Goal: Transaction & Acquisition: Book appointment/travel/reservation

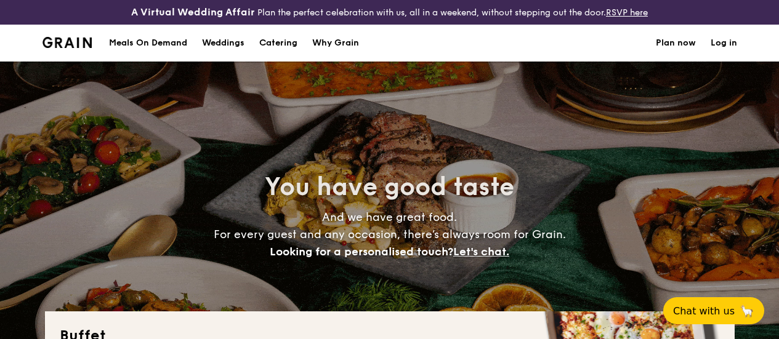
select select
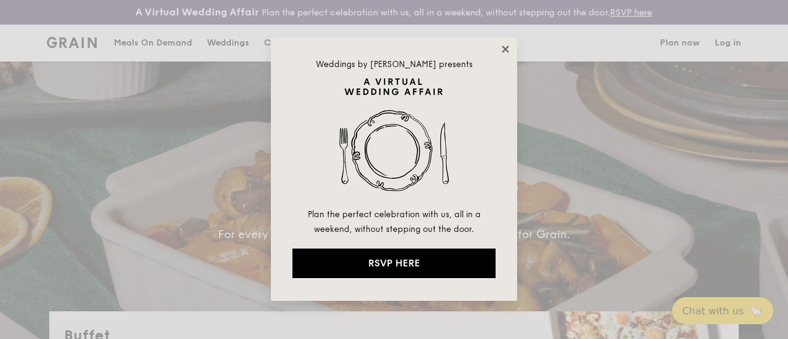
click at [501, 54] on icon at bounding box center [505, 49] width 11 height 11
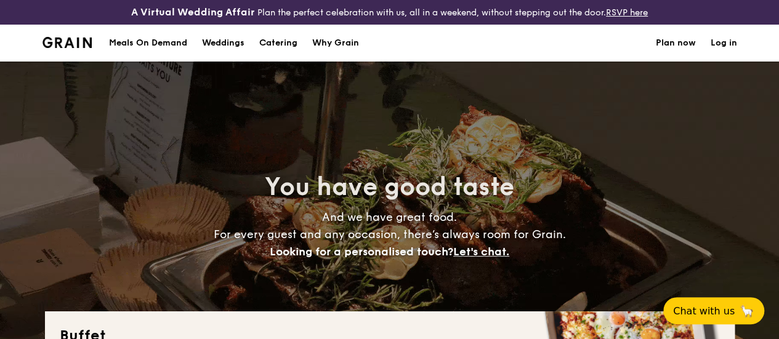
click at [289, 51] on h1 "Catering" at bounding box center [278, 43] width 38 height 37
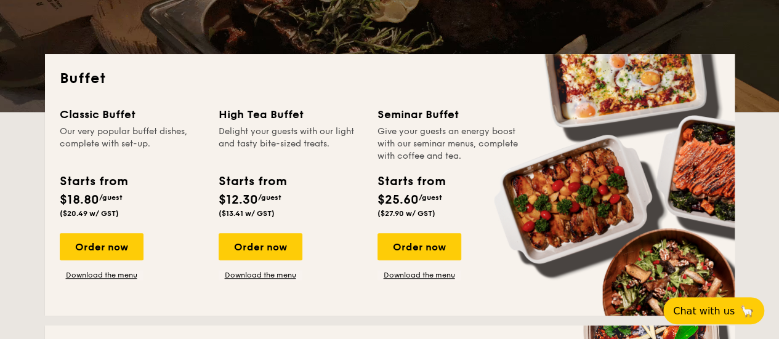
scroll to position [246, 0]
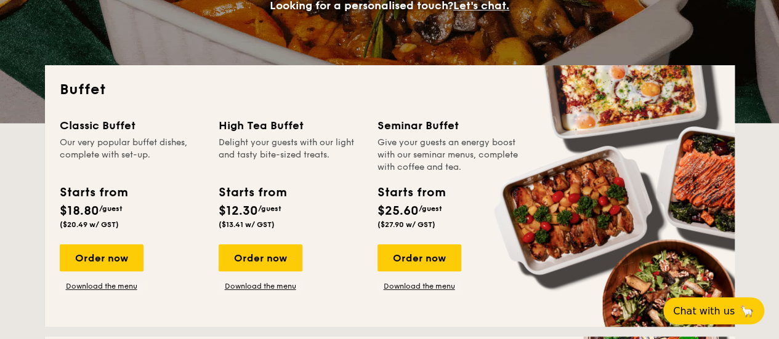
click at [283, 158] on div "Delight your guests with our light and tasty bite-sized treats." at bounding box center [291, 155] width 144 height 37
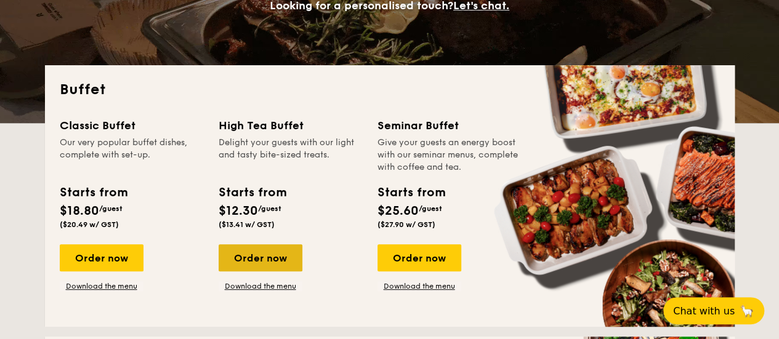
click at [272, 269] on div "Order now" at bounding box center [261, 258] width 84 height 27
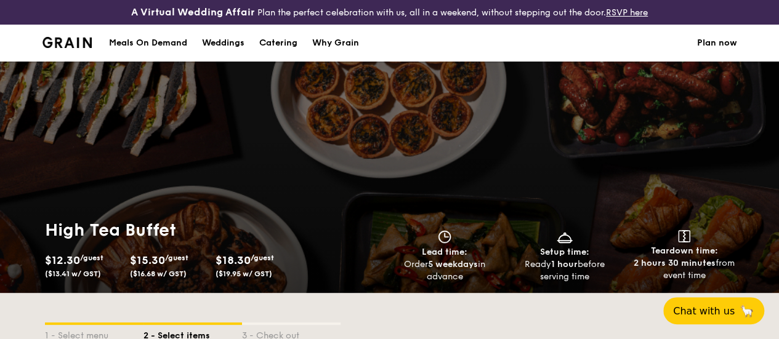
click at [273, 51] on div "Catering" at bounding box center [278, 43] width 38 height 37
select select
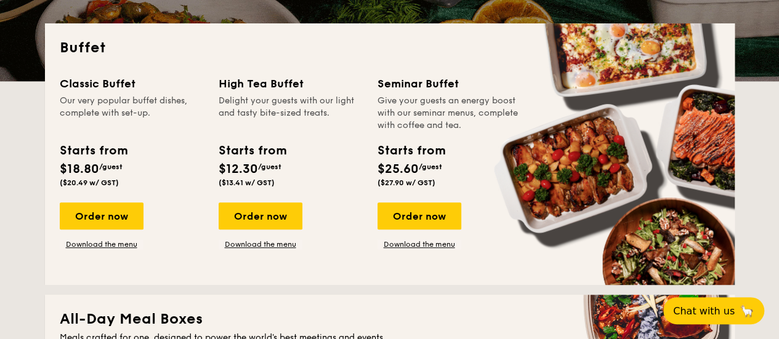
scroll to position [308, 0]
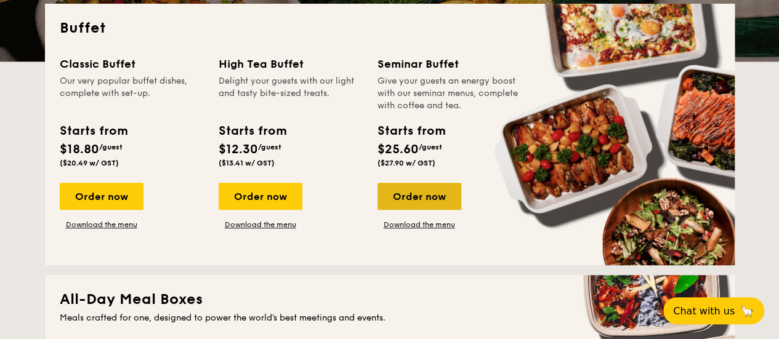
click at [420, 210] on div "Order now" at bounding box center [420, 196] width 84 height 27
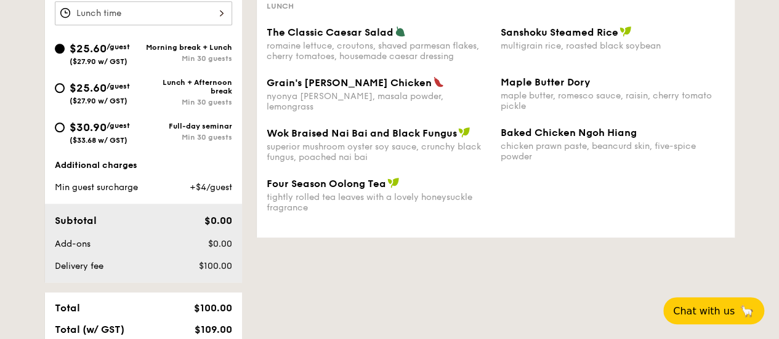
scroll to position [493, 0]
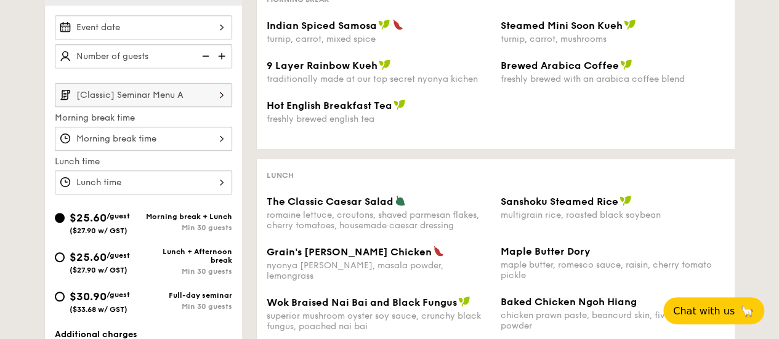
select select
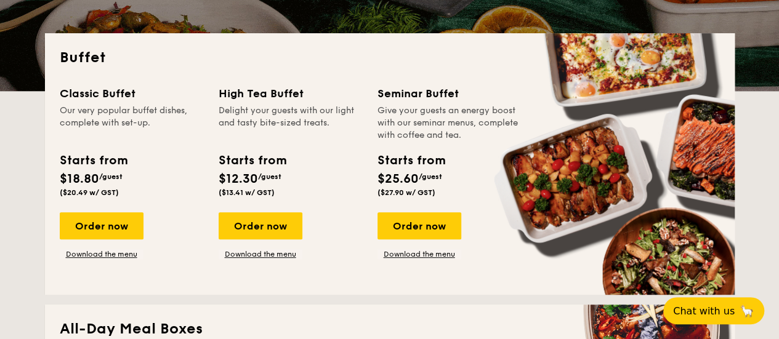
scroll to position [219, 0]
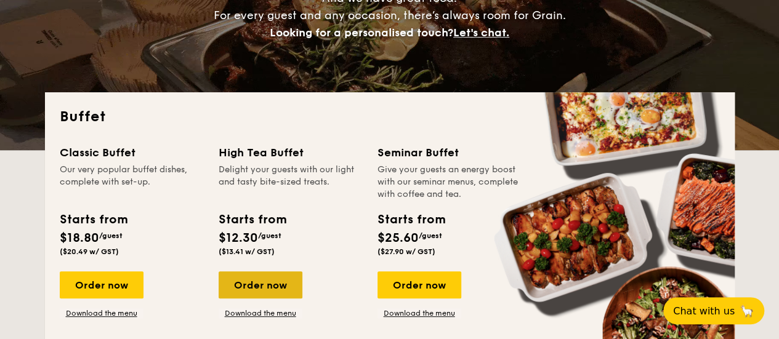
click at [262, 299] on div "Order now" at bounding box center [261, 285] width 84 height 27
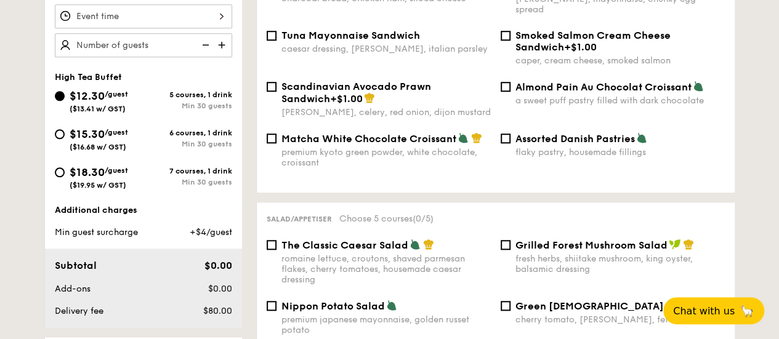
scroll to position [431, 0]
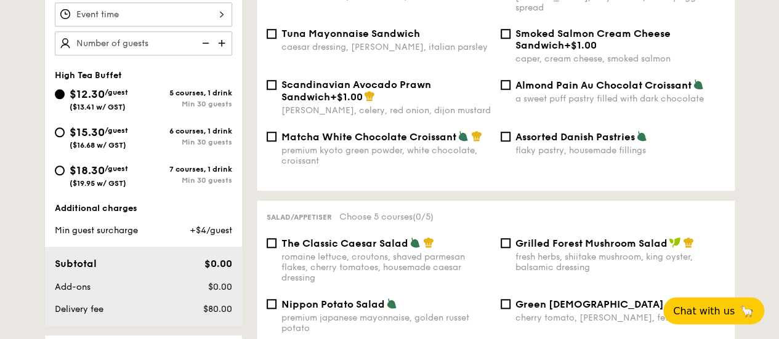
click at [173, 26] on div at bounding box center [143, 14] width 177 height 24
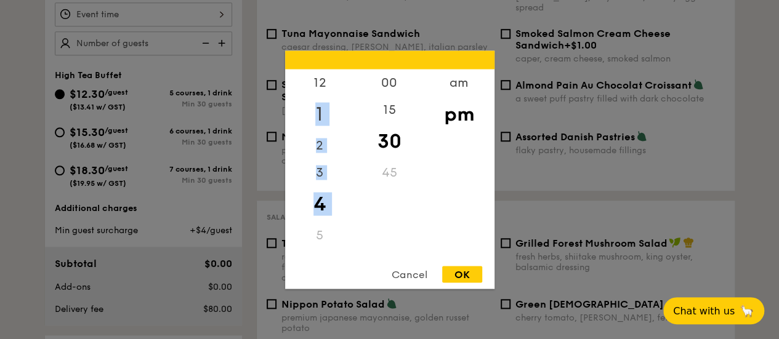
drag, startPoint x: 311, startPoint y: 220, endPoint x: 312, endPoint y: 101, distance: 118.9
click at [312, 101] on div "12 1 2 3 4 5 6 7 8 9 10 11" at bounding box center [320, 163] width 70 height 188
click at [333, 180] on div "3" at bounding box center [320, 168] width 70 height 36
click at [375, 201] on div "00 15 30 45" at bounding box center [390, 163] width 70 height 188
click at [315, 254] on div "6" at bounding box center [320, 253] width 70 height 27
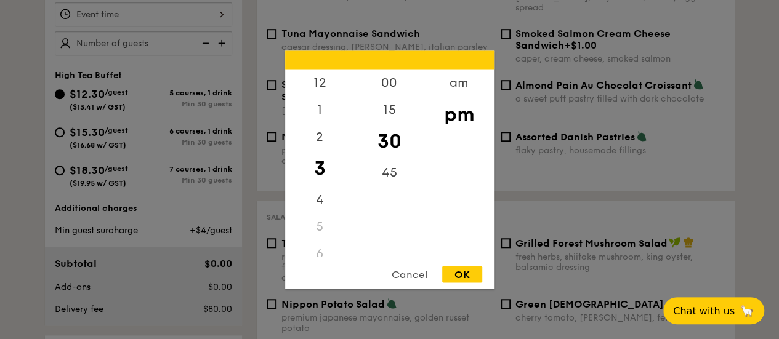
scroll to position [62, 0]
click at [323, 195] on div "6" at bounding box center [320, 192] width 70 height 27
click at [323, 192] on div "6" at bounding box center [320, 192] width 70 height 27
click at [323, 133] on div "4" at bounding box center [320, 142] width 70 height 36
click at [307, 206] on div "7" at bounding box center [320, 219] width 70 height 27
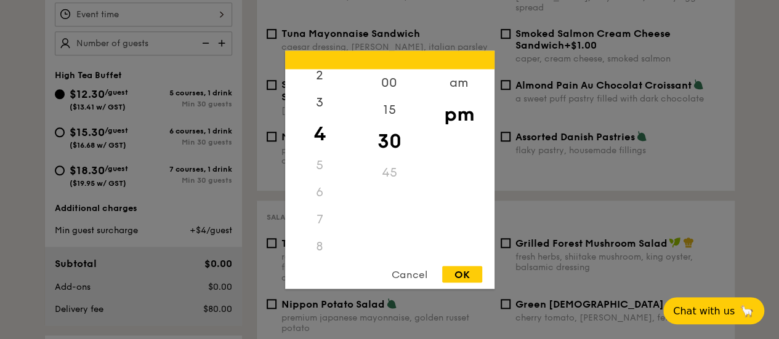
drag, startPoint x: 318, startPoint y: 209, endPoint x: 318, endPoint y: 219, distance: 10.5
click at [318, 212] on div "7" at bounding box center [320, 219] width 70 height 27
click at [318, 220] on div "7" at bounding box center [320, 219] width 70 height 27
click at [318, 223] on div "7" at bounding box center [320, 219] width 70 height 27
drag, startPoint x: 318, startPoint y: 243, endPoint x: 318, endPoint y: 204, distance: 39.4
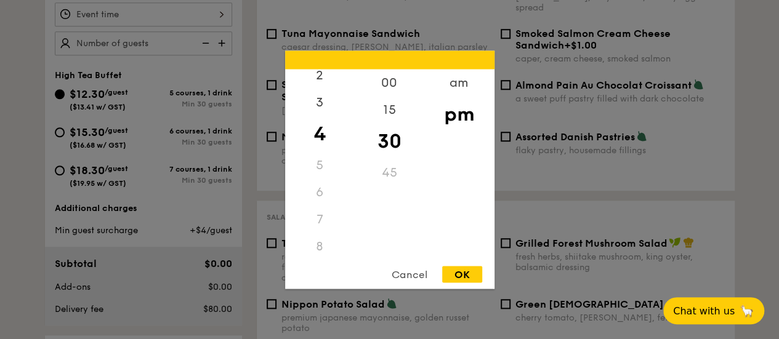
click at [315, 235] on div "8" at bounding box center [320, 246] width 70 height 27
click at [336, 174] on div "5" at bounding box center [320, 165] width 70 height 27
click at [421, 281] on div "Cancel" at bounding box center [409, 274] width 60 height 17
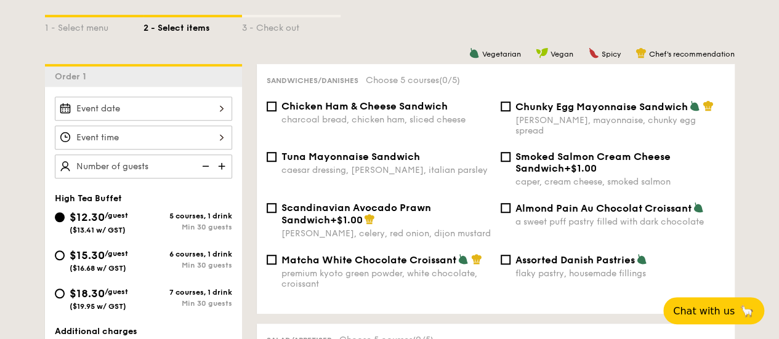
scroll to position [185, 0]
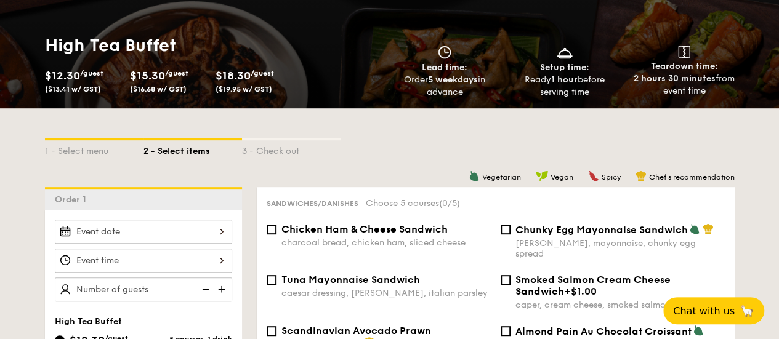
select select
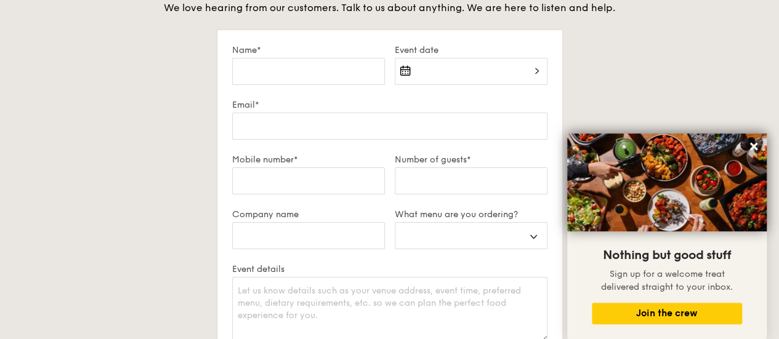
scroll to position [2287, 0]
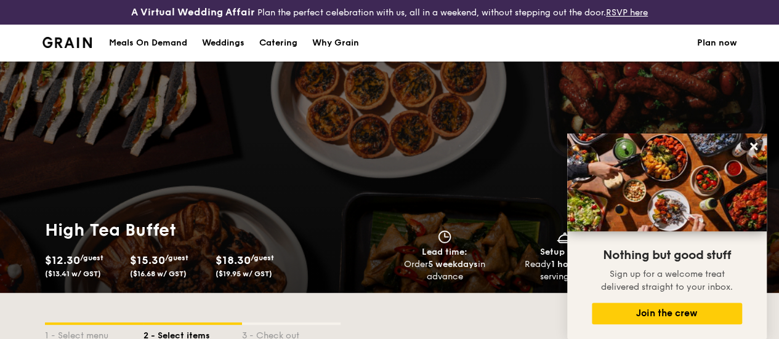
select select
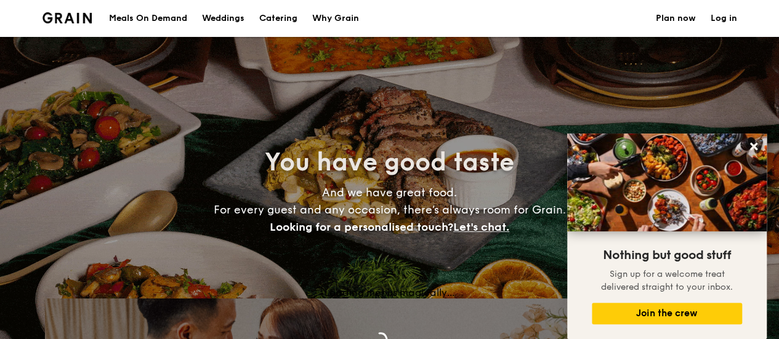
scroll to position [281, 0]
